Goal: Obtain resource: Obtain resource

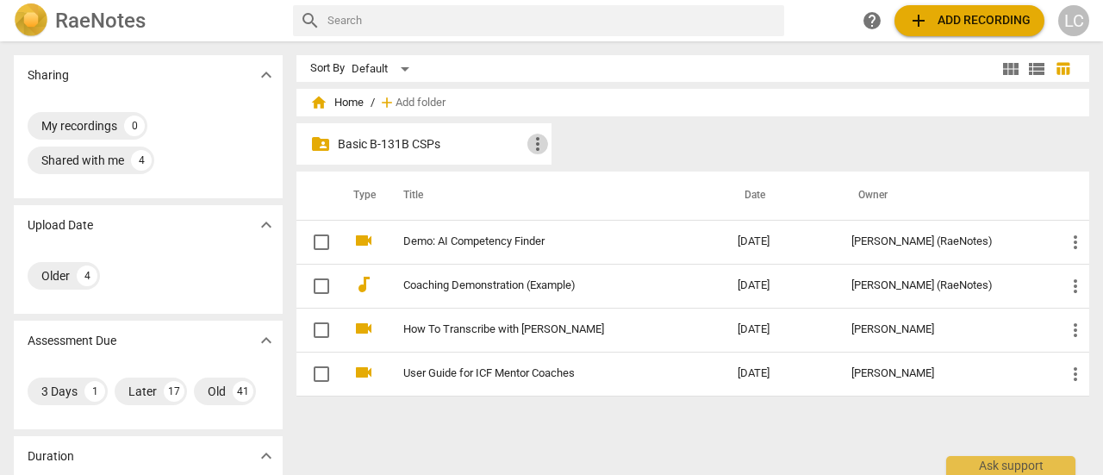
click at [534, 147] on span "more_vert" at bounding box center [537, 144] width 21 height 21
click at [426, 147] on div at bounding box center [551, 237] width 1103 height 475
click at [365, 149] on p "Basic B-131B CSPs" at bounding box center [433, 144] width 190 height 18
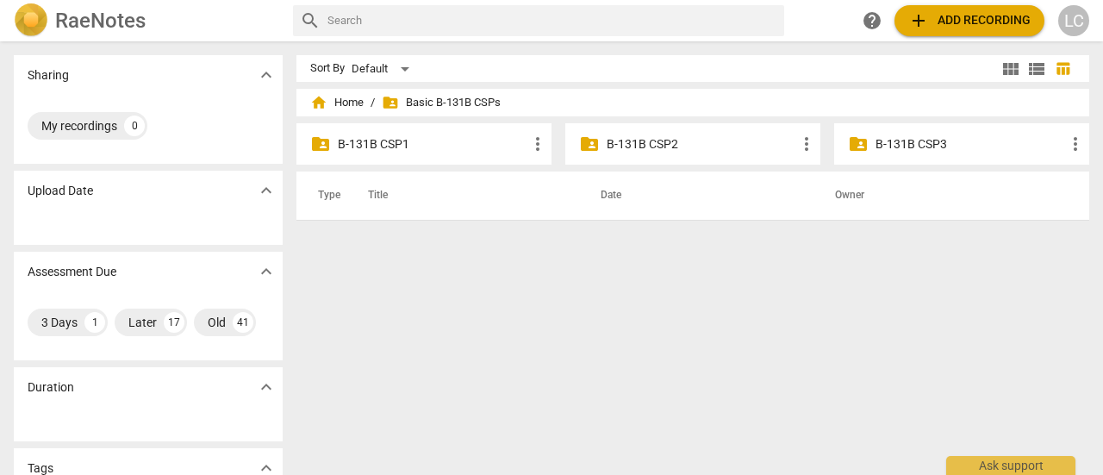
click at [957, 141] on p "B-131B CSP3" at bounding box center [970, 144] width 190 height 18
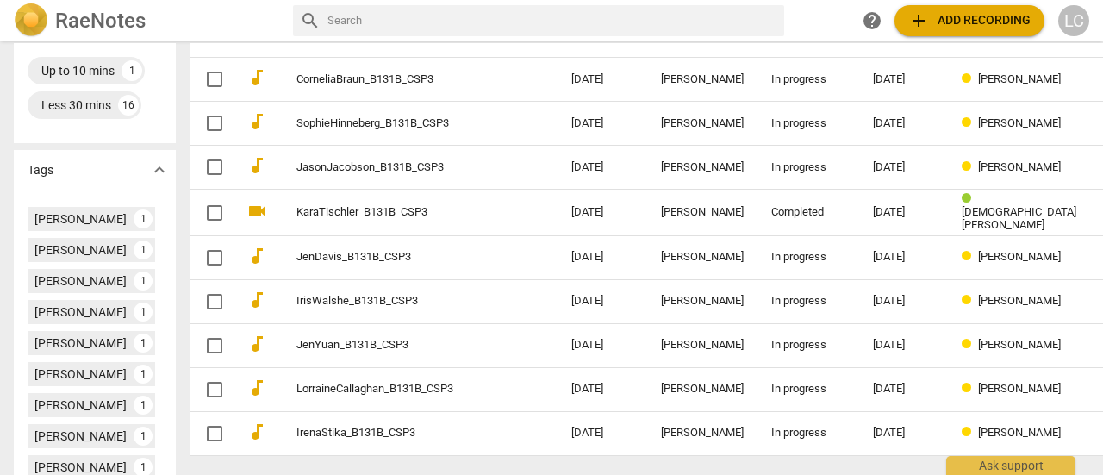
scroll to position [517, 0]
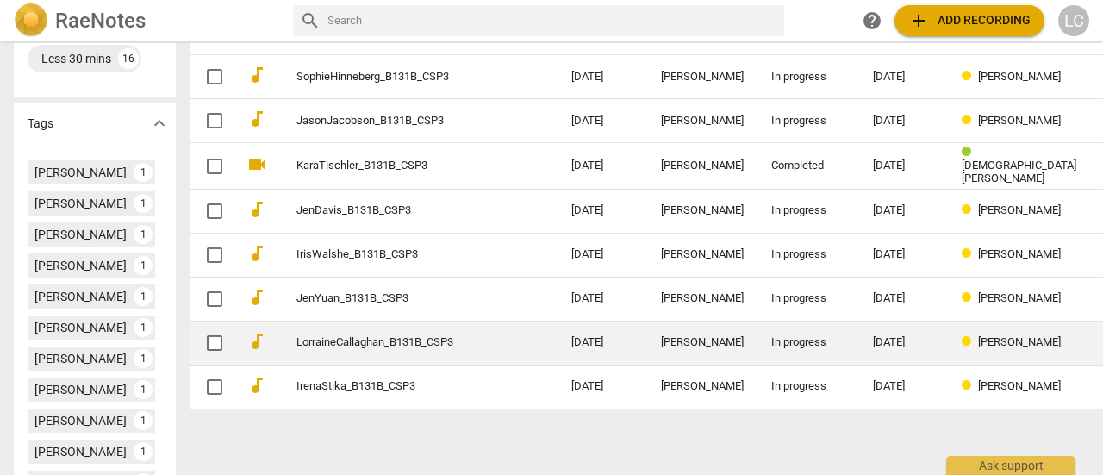
click at [381, 337] on link "LorraineCallaghan_B131B_CSP3" at bounding box center [402, 342] width 213 height 13
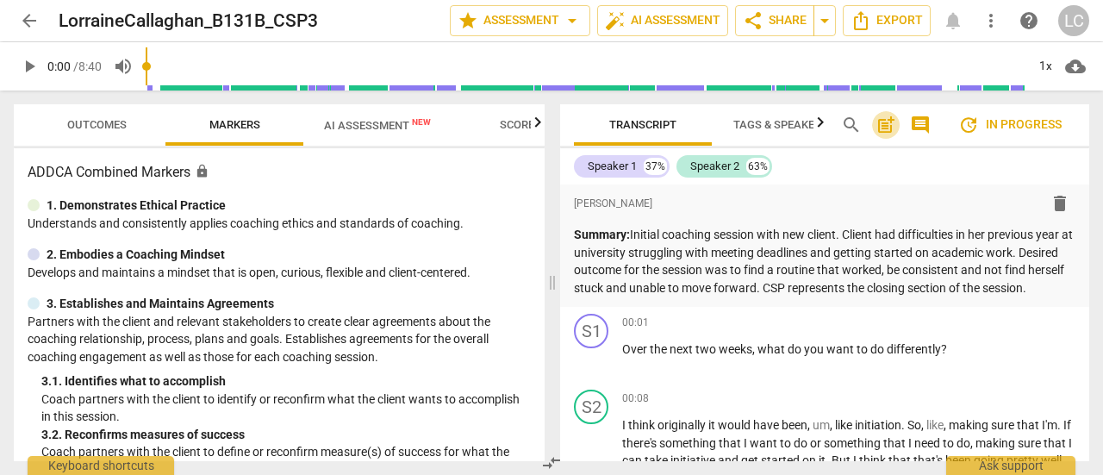
click at [891, 126] on span "post_add" at bounding box center [885, 125] width 21 height 21
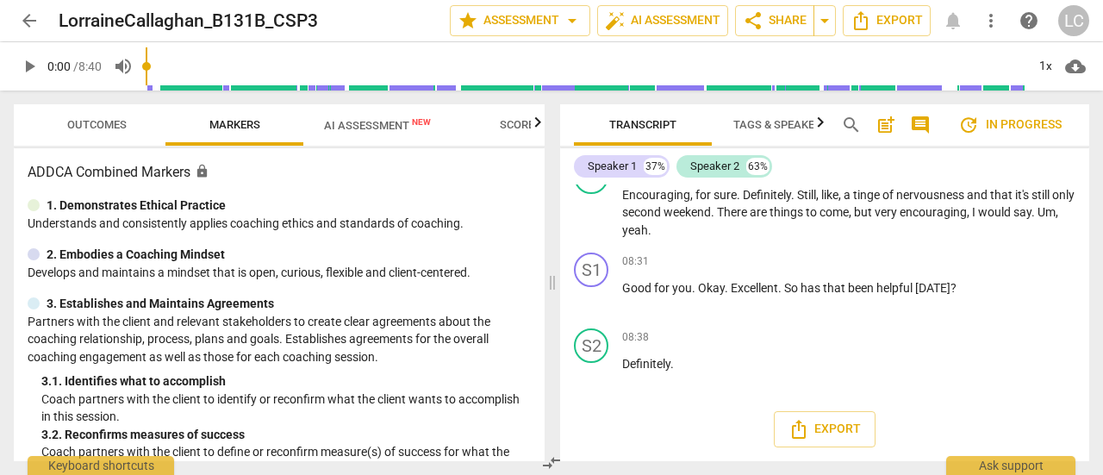
scroll to position [3792, 0]
